Goal: Transaction & Acquisition: Purchase product/service

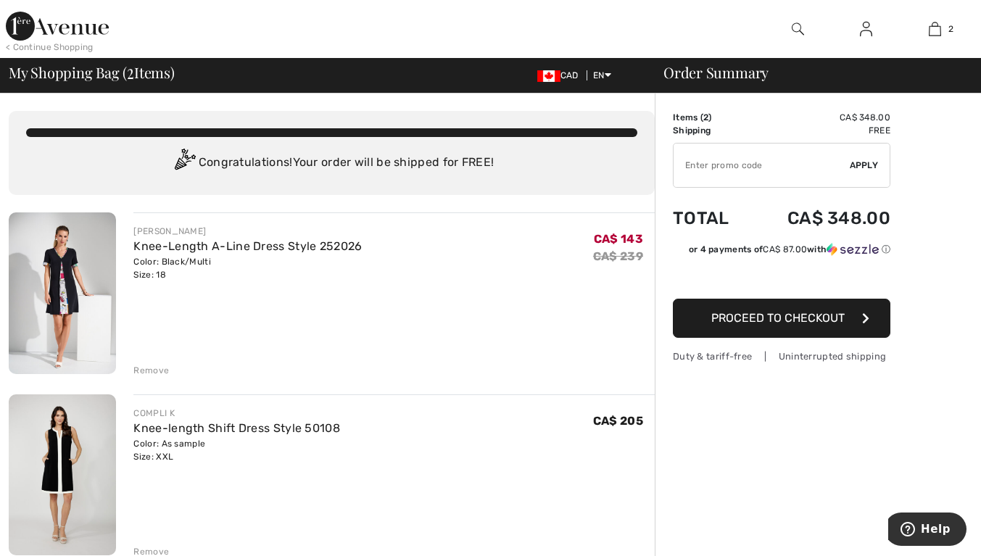
click at [176, 431] on link "Knee-length Shift Dress Style 50108" at bounding box center [236, 428] width 207 height 14
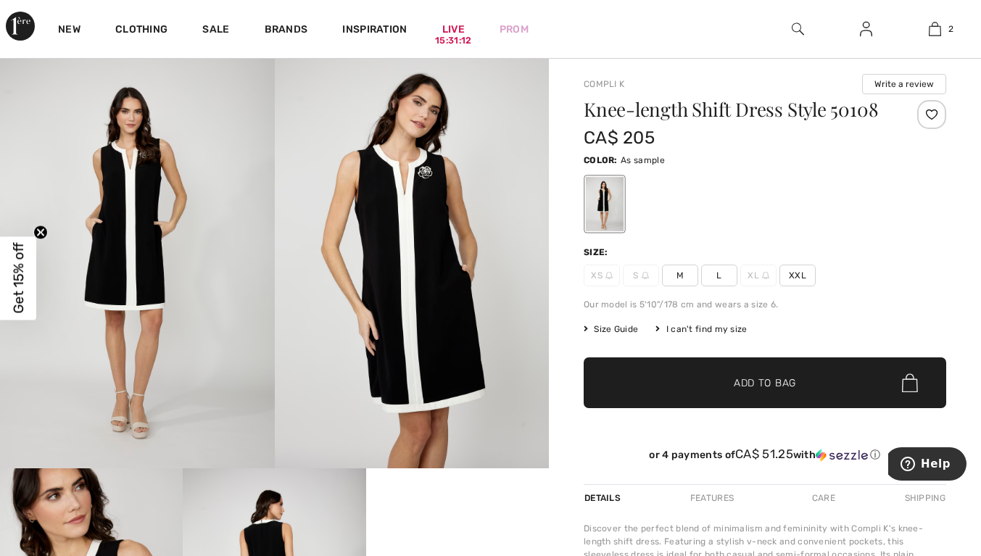
scroll to position [28, 0]
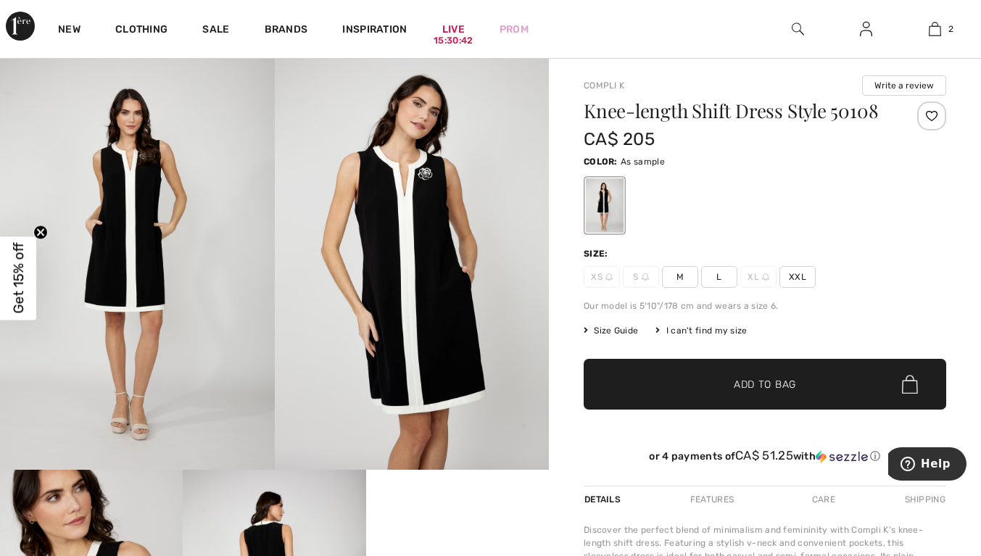
click at [940, 33] on img at bounding box center [935, 28] width 12 height 17
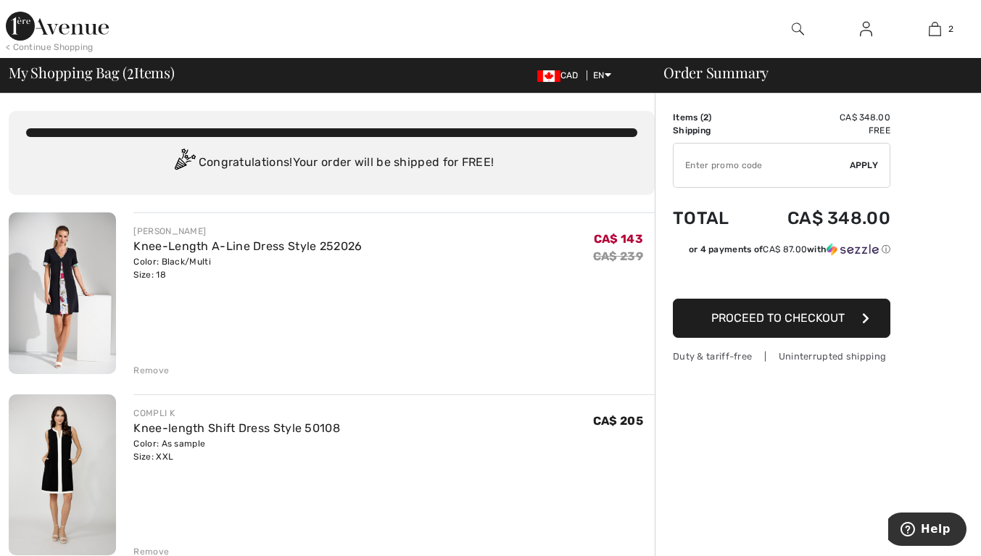
click at [66, 268] on img at bounding box center [62, 293] width 107 height 162
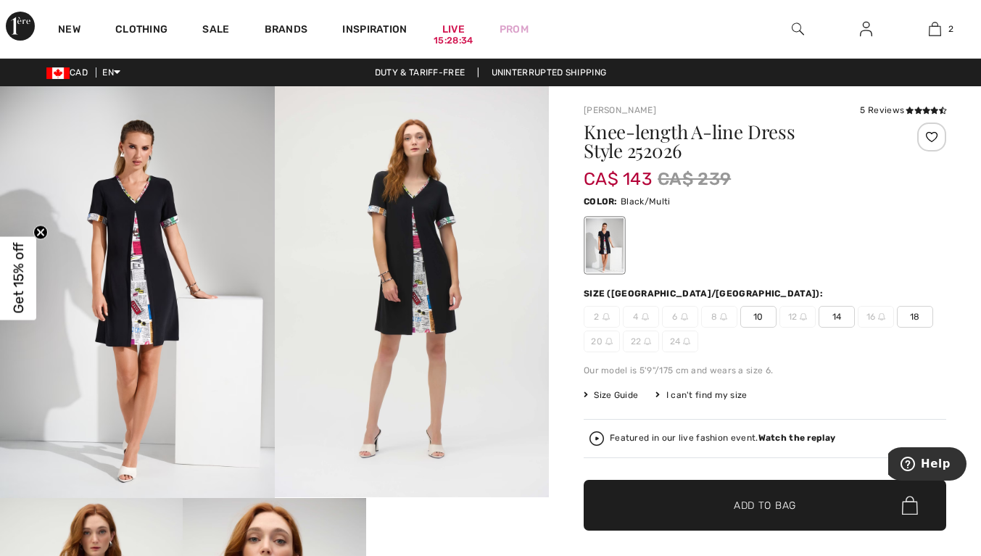
click at [945, 30] on link "2" at bounding box center [934, 28] width 67 height 17
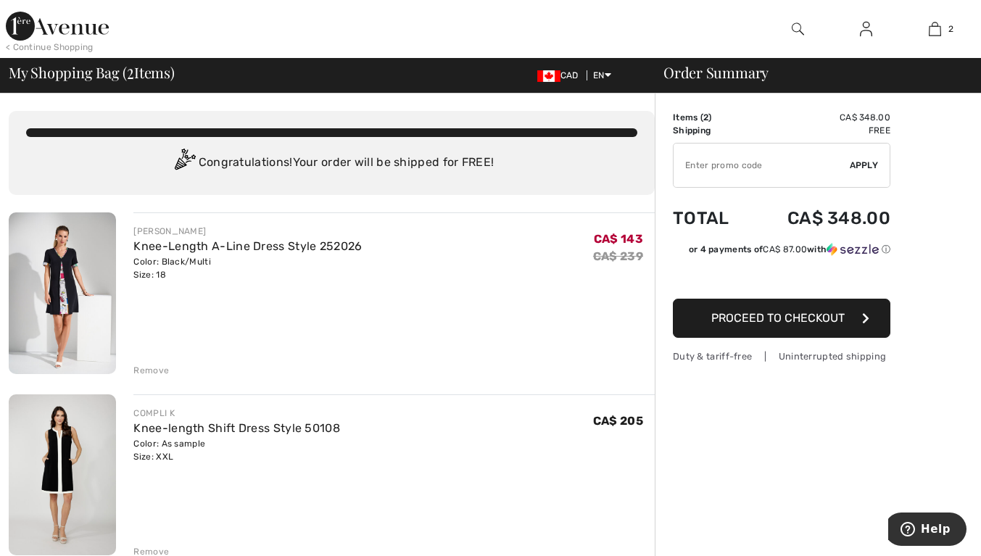
click at [78, 479] on img at bounding box center [62, 475] width 107 height 162
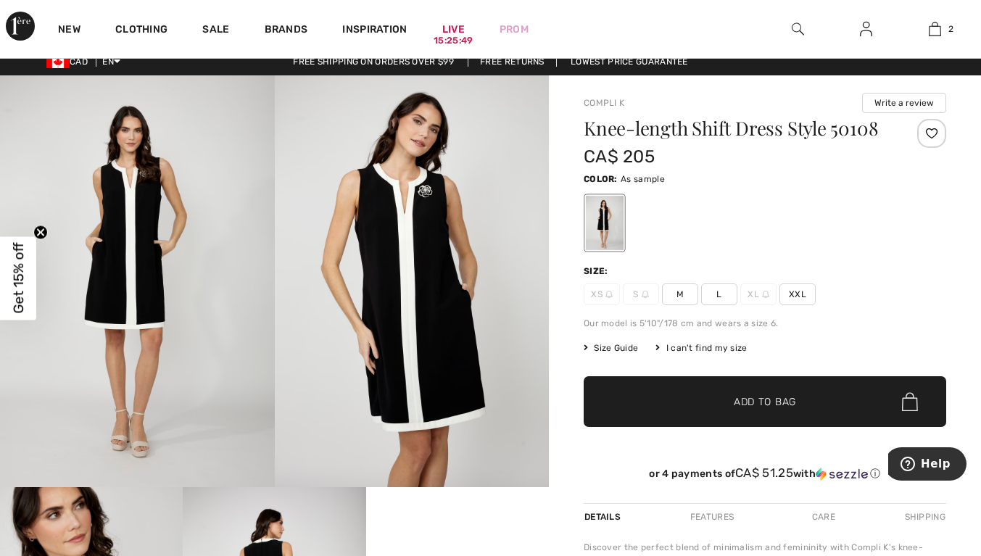
scroll to position [15, 0]
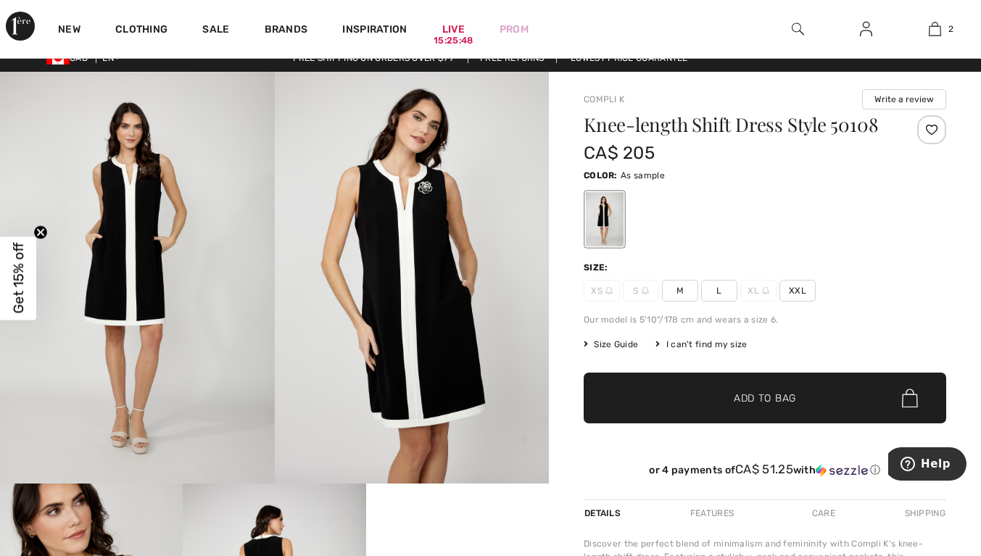
click at [933, 30] on img at bounding box center [935, 28] width 12 height 17
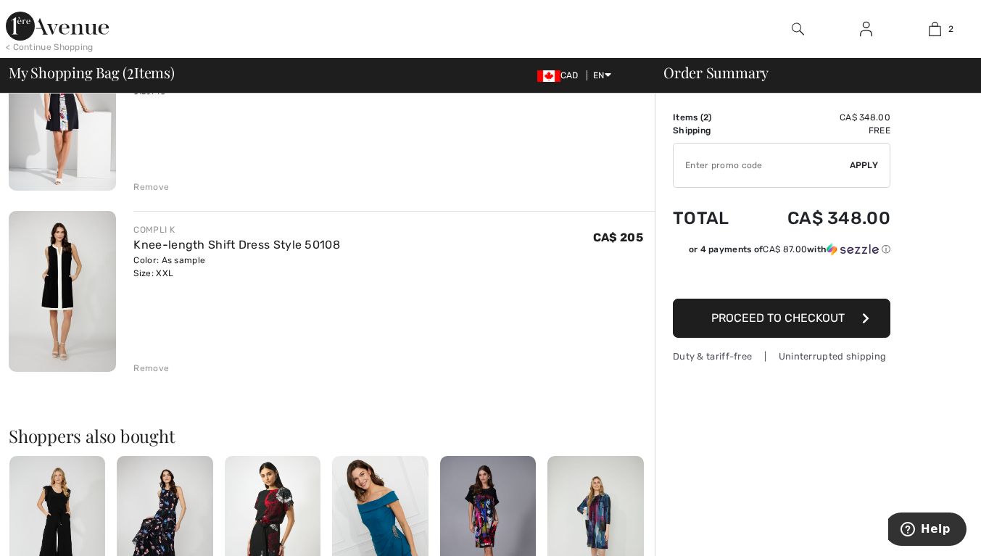
scroll to position [183, 0]
click at [143, 365] on div "Remove" at bounding box center [151, 369] width 36 height 13
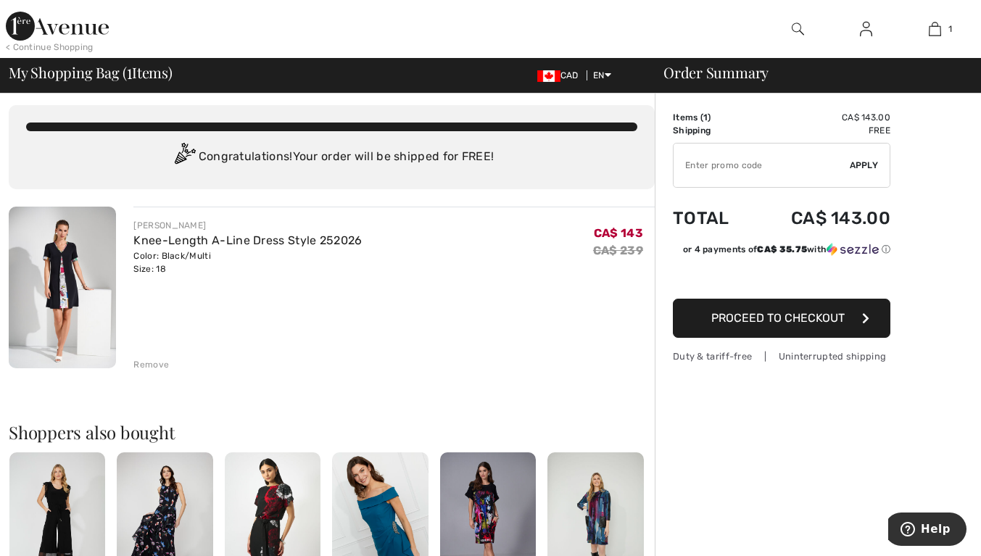
scroll to position [6, 0]
